Goal: Information Seeking & Learning: Learn about a topic

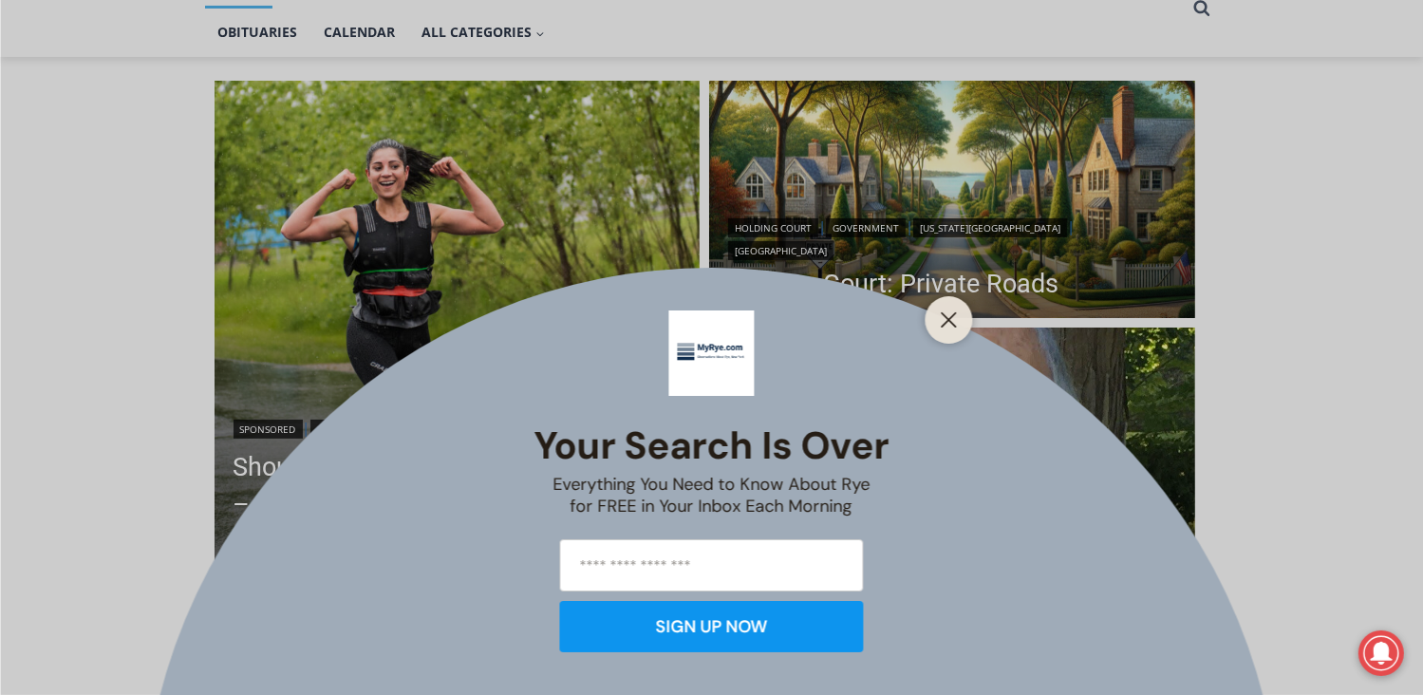
scroll to position [474, 0]
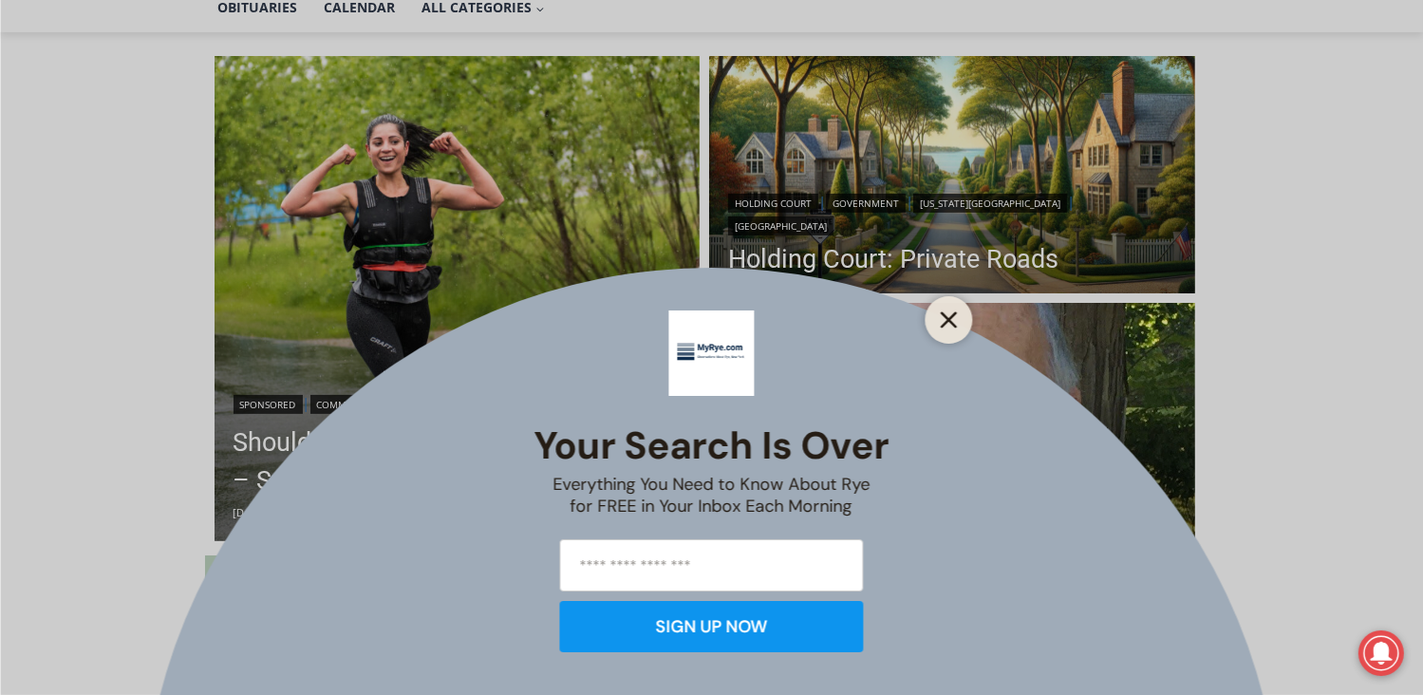
click at [953, 314] on line "Close" at bounding box center [947, 319] width 13 height 13
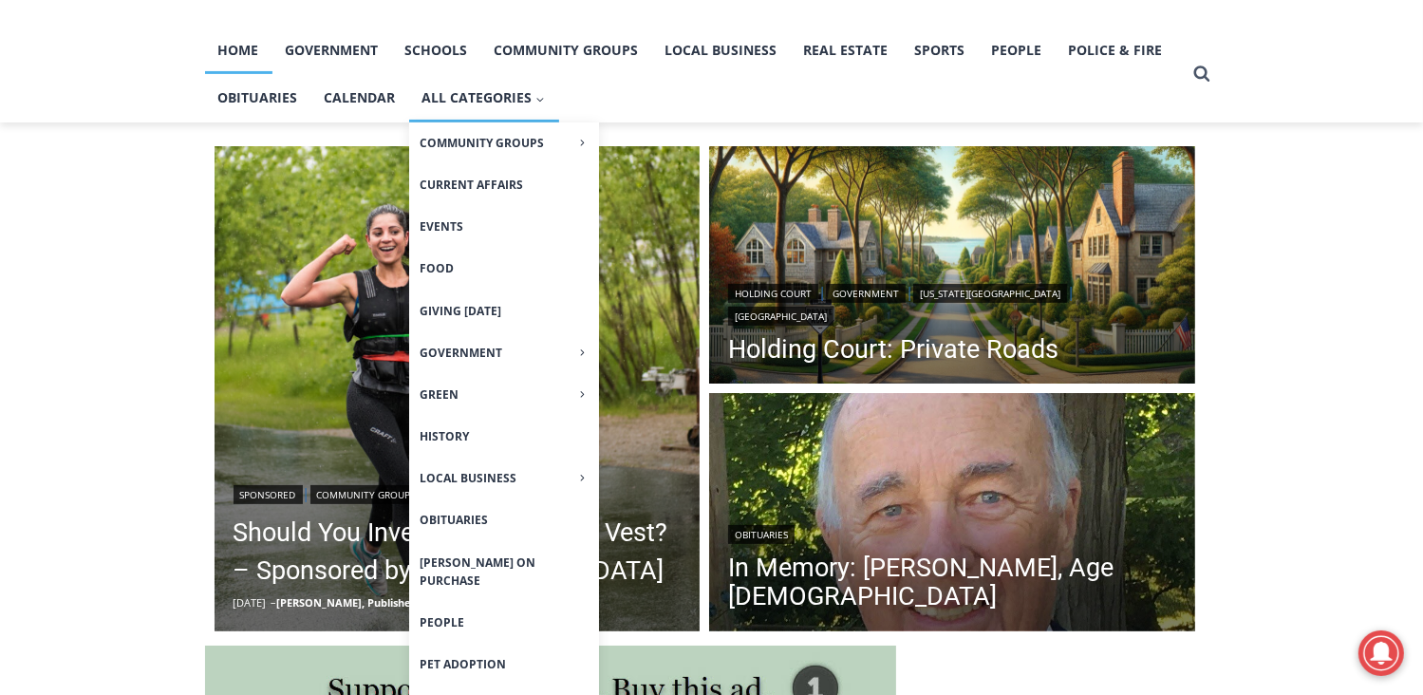
scroll to position [285, 0]
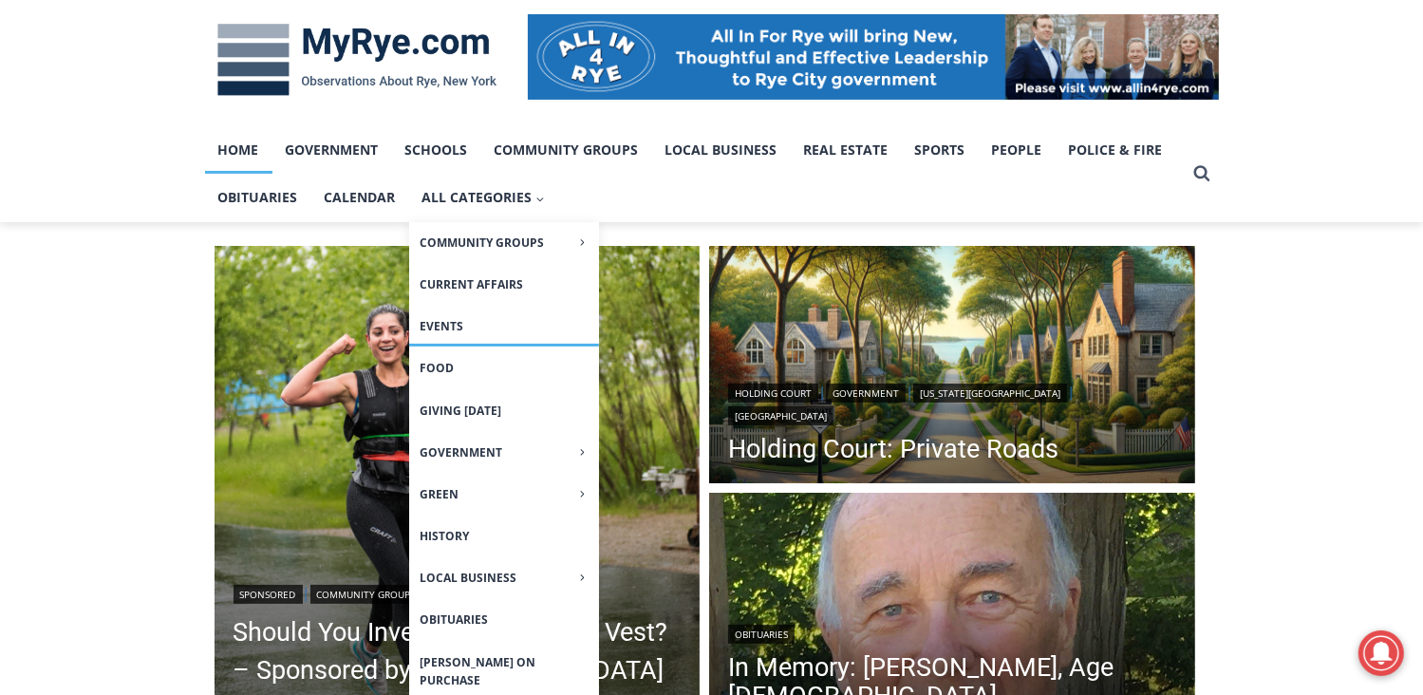
click at [443, 330] on link "Events" at bounding box center [504, 326] width 190 height 41
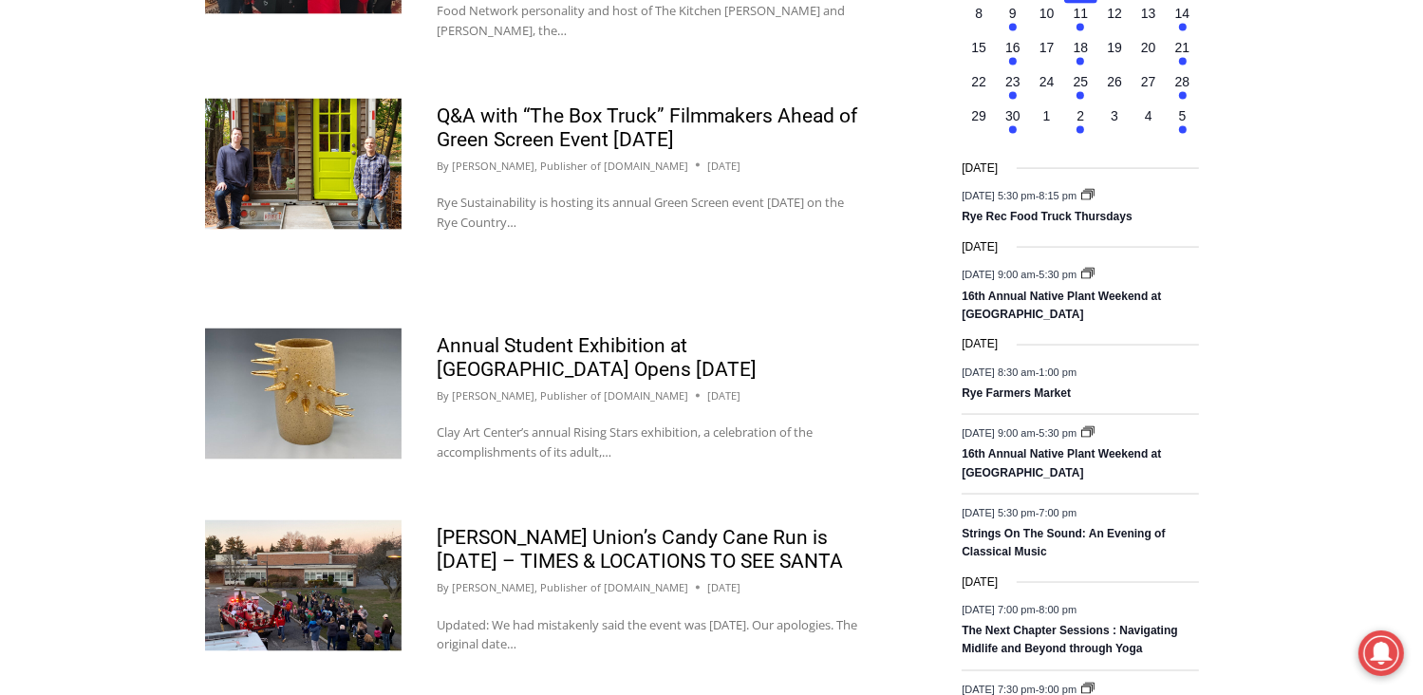
scroll to position [2942, 0]
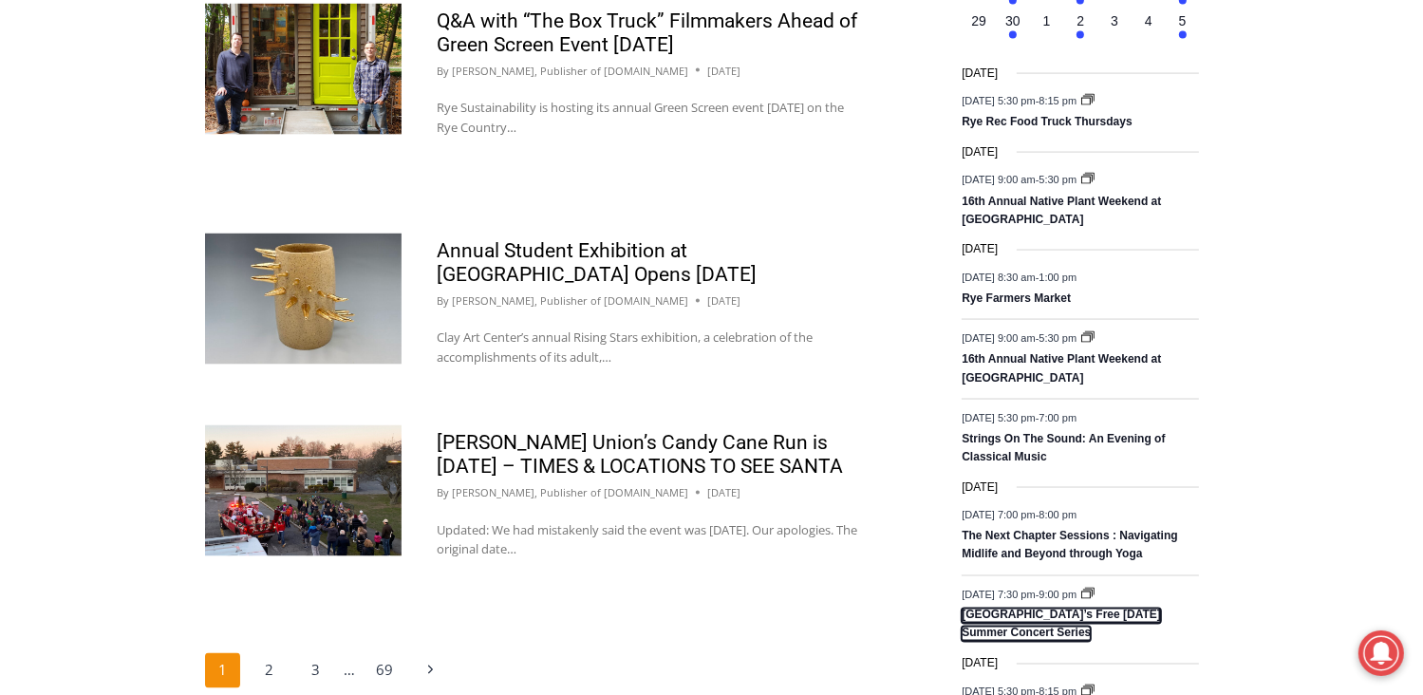
click at [1150, 611] on link "[GEOGRAPHIC_DATA]’s Free [DATE] Summer Concert Series" at bounding box center [1060, 624] width 199 height 33
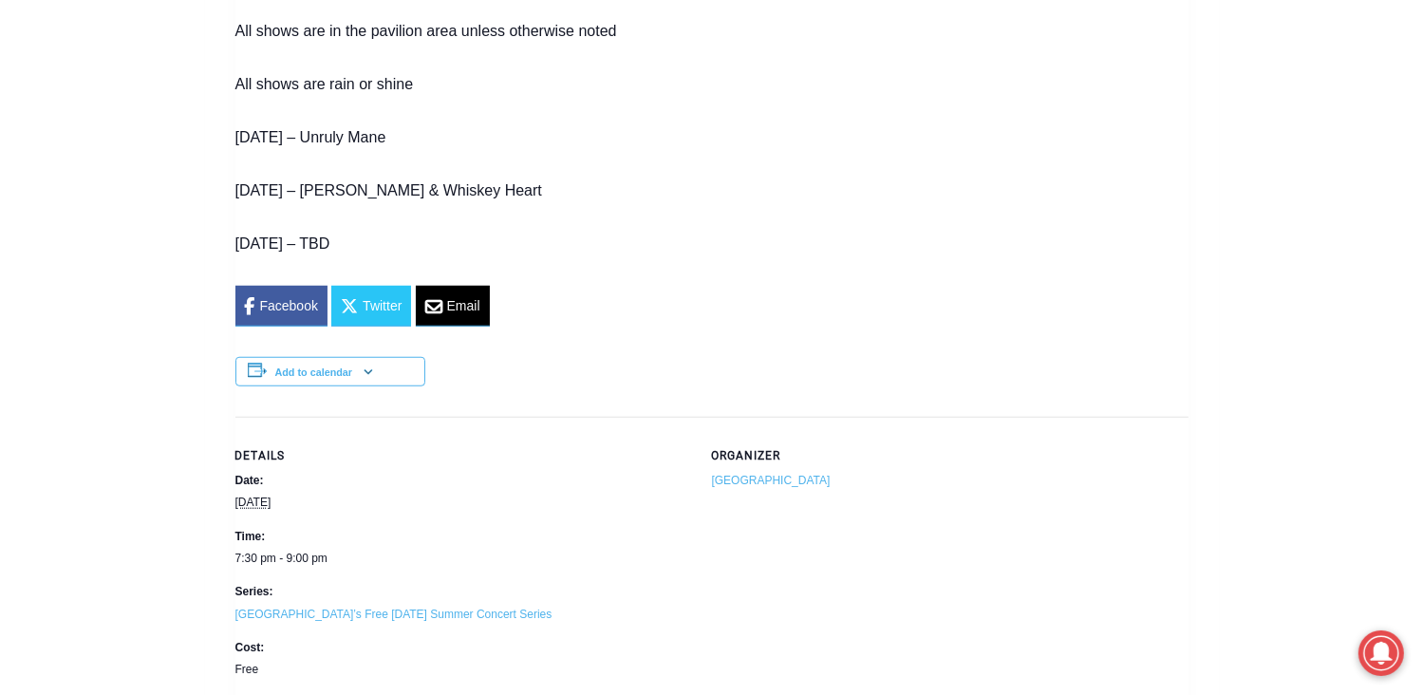
scroll to position [1518, 0]
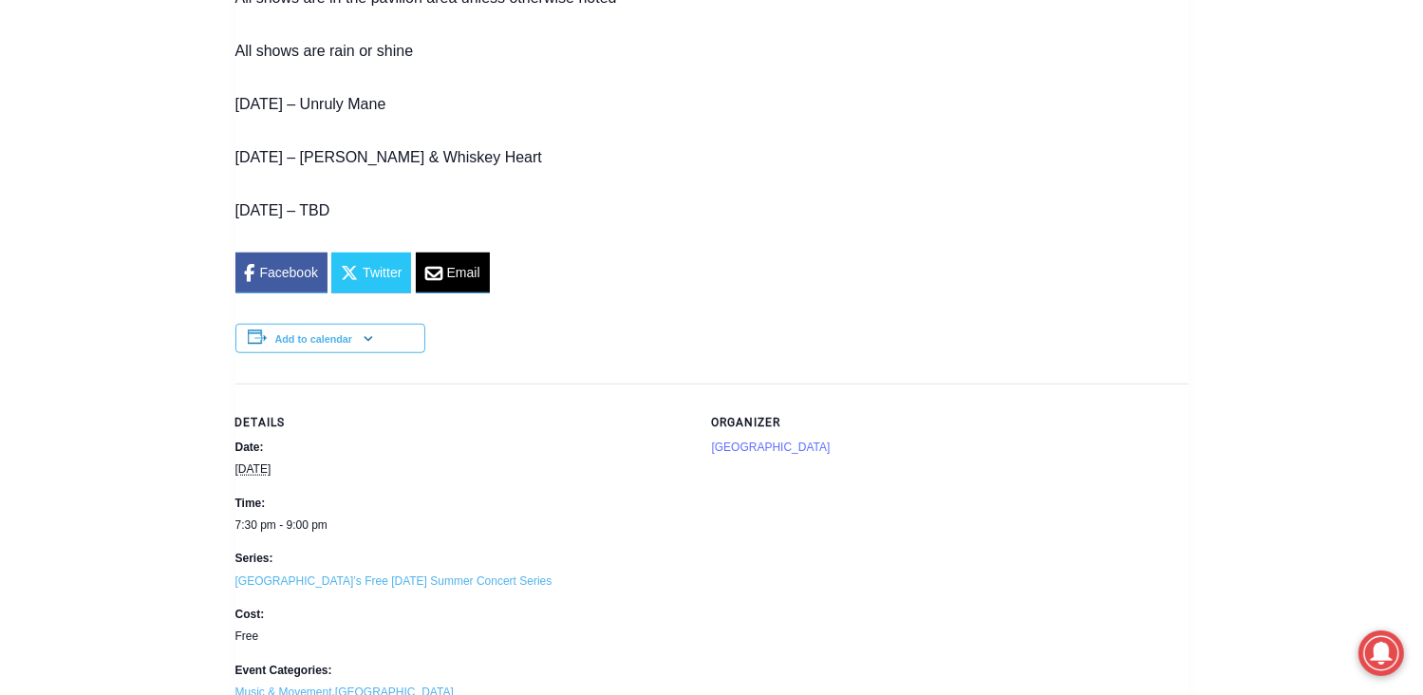
click at [755, 440] on link "[GEOGRAPHIC_DATA]" at bounding box center [771, 446] width 119 height 13
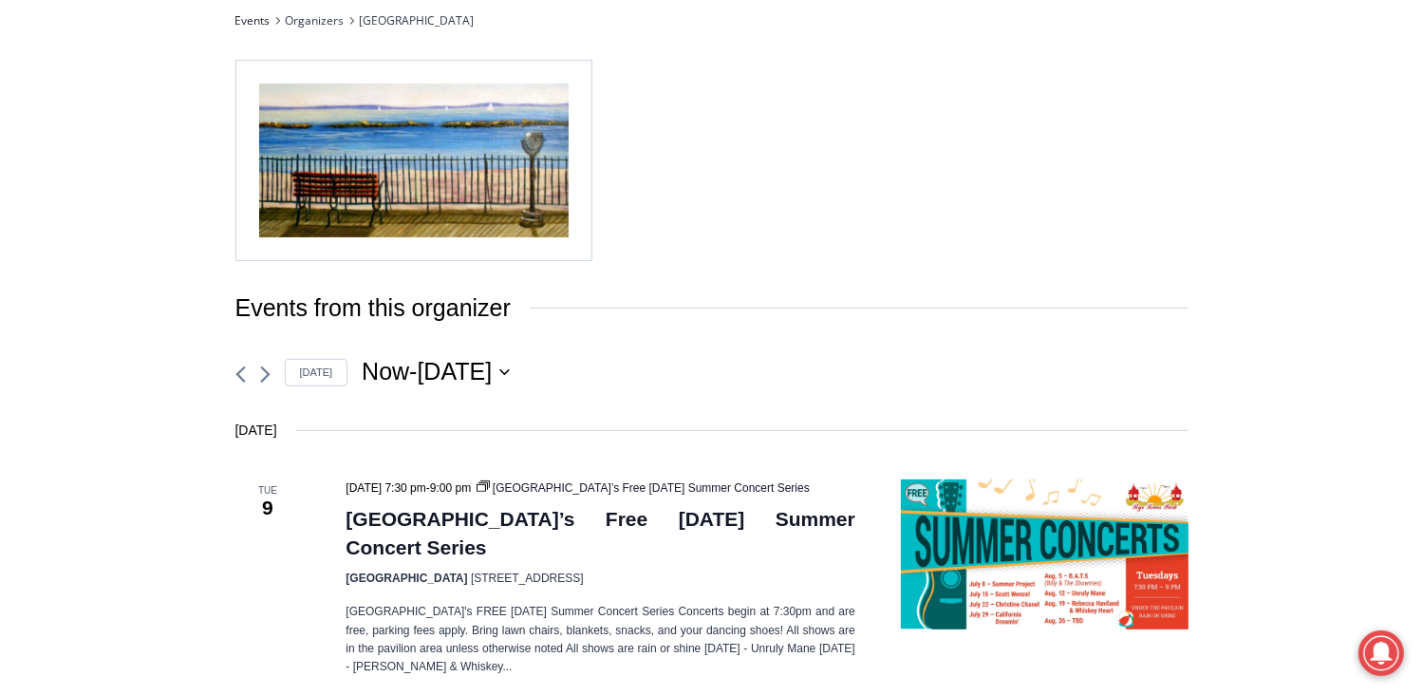
scroll to position [854, 0]
